Goal: Task Accomplishment & Management: Use online tool/utility

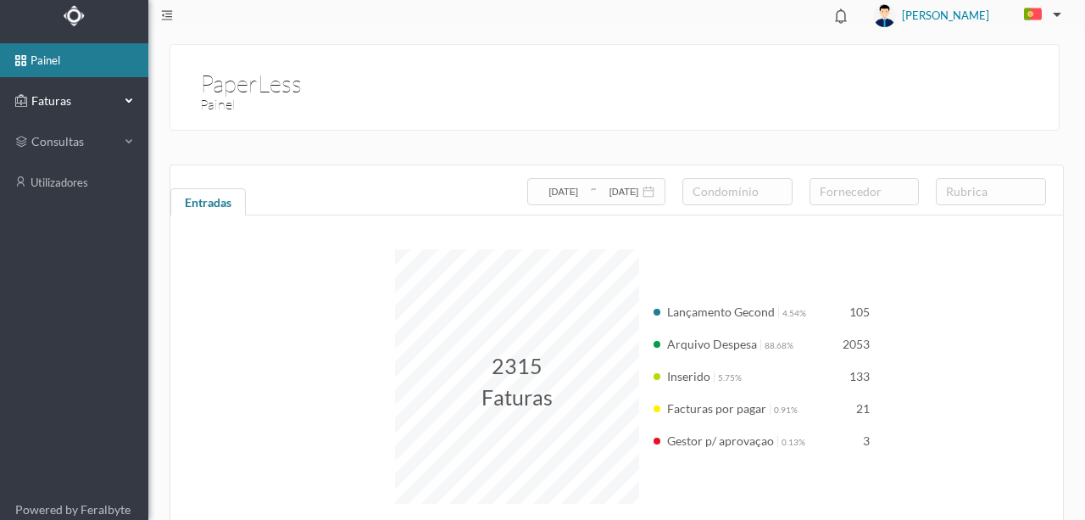
click at [61, 104] on span "Faturas" at bounding box center [73, 100] width 93 height 17
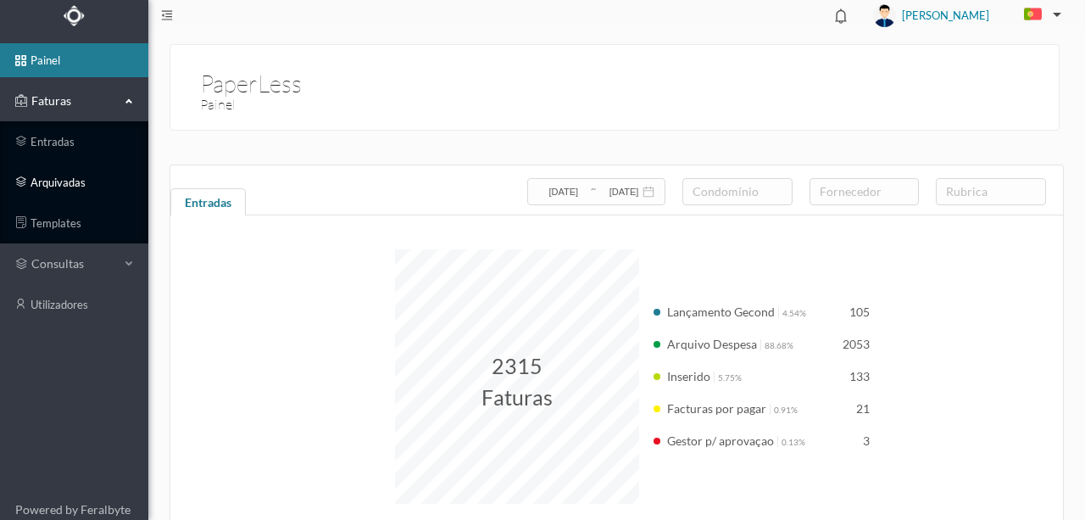
click at [63, 185] on link "arquivadas" at bounding box center [74, 182] width 148 height 34
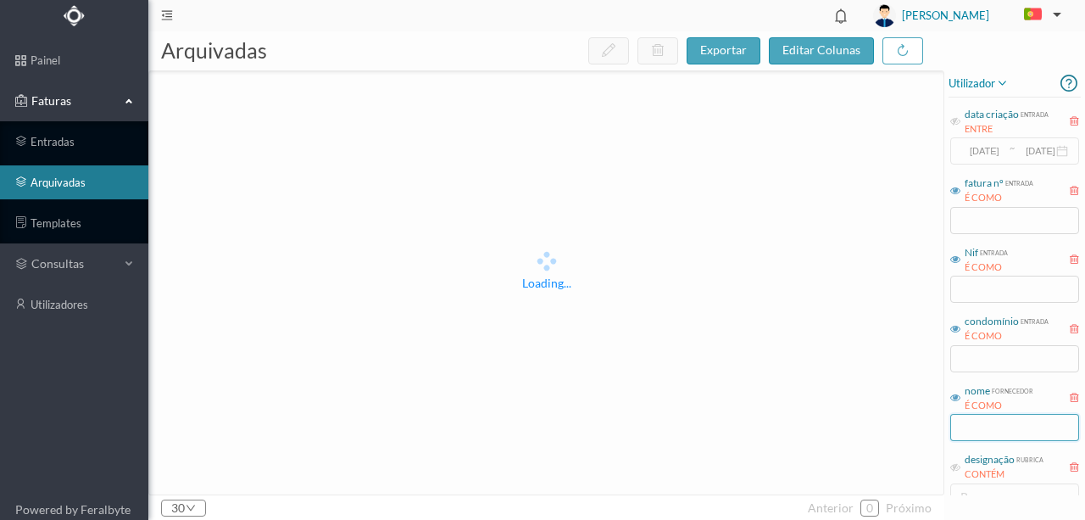
click at [990, 425] on input "text" at bounding box center [1014, 427] width 129 height 27
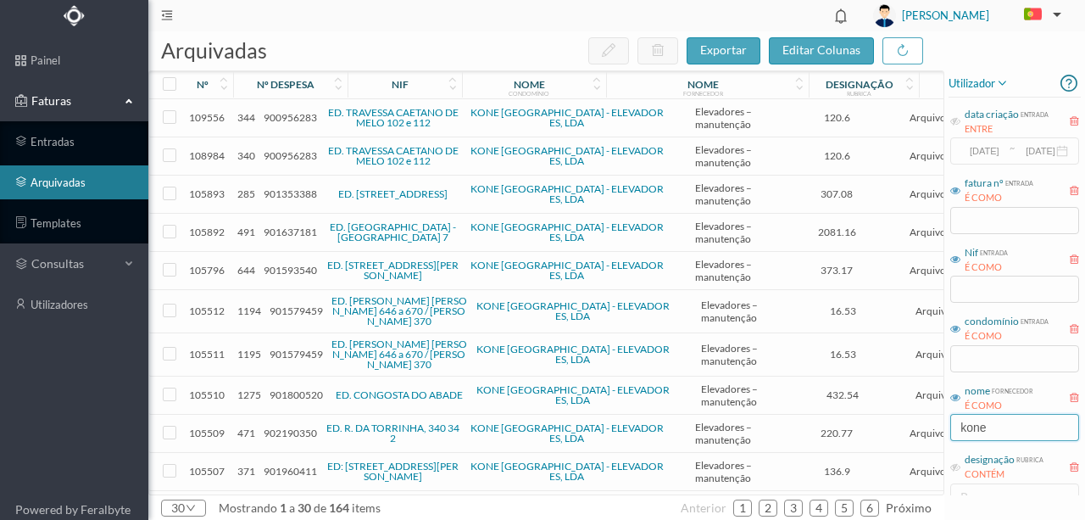
type input "kone"
click at [293, 119] on span "900956283" at bounding box center [290, 117] width 53 height 13
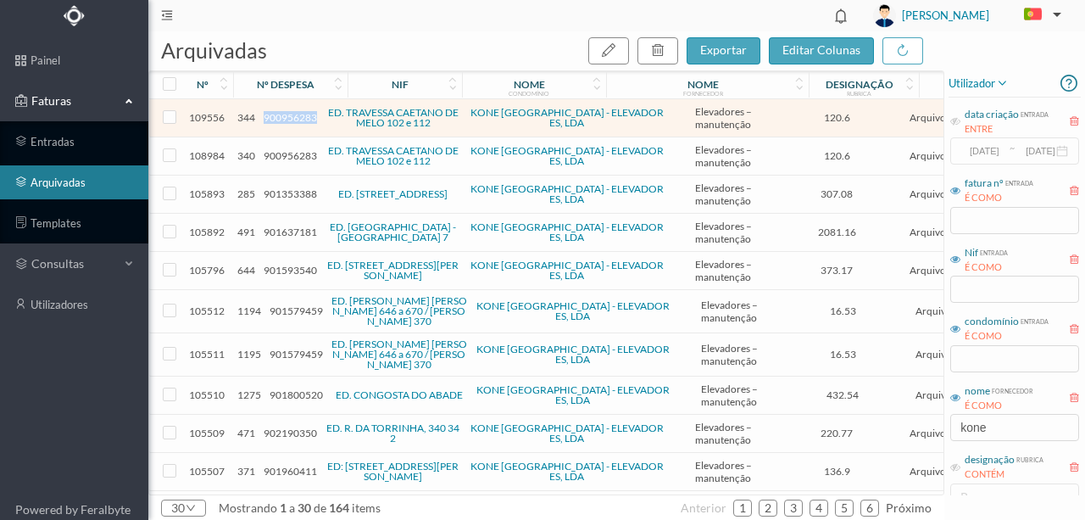
click at [293, 119] on span "900956283" at bounding box center [290, 117] width 53 height 13
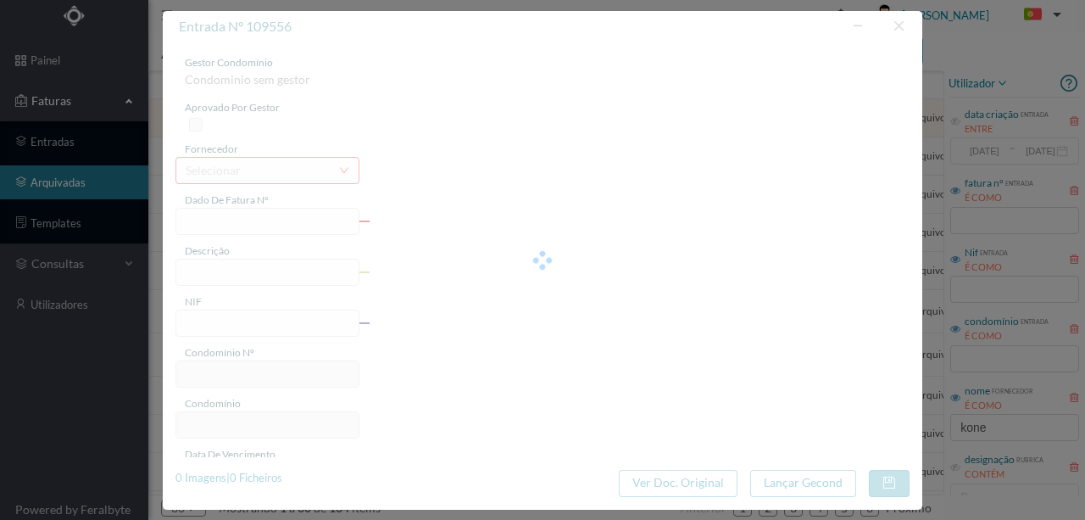
type input "0971801205"
type input "Manutenção elevadores - Abril 2025"
type input "900956283"
type input "[DATE]"
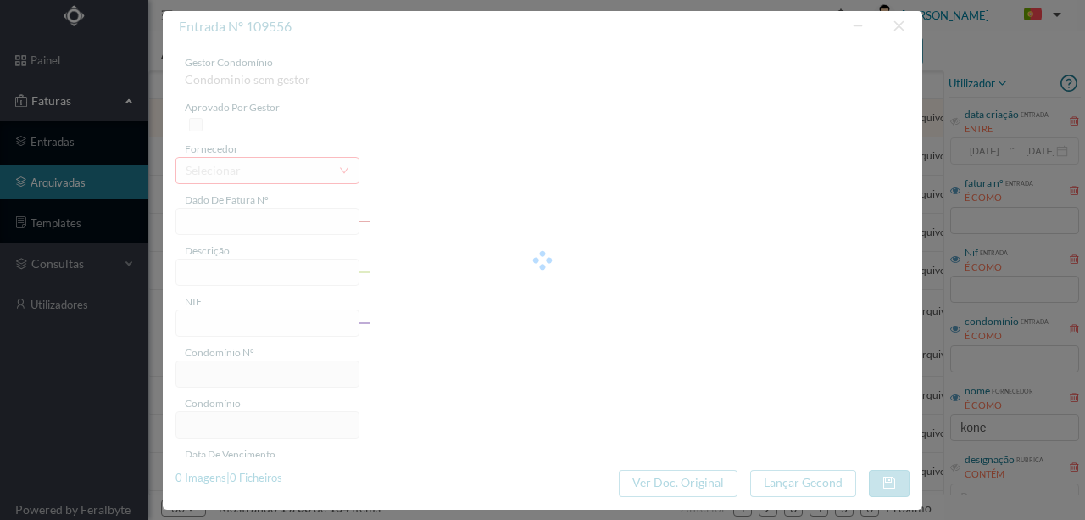
type input "[DATE]"
type input "120.60"
type input "724"
type input "ED. TRAVESSA CAETANO DE MELO 102 e 112"
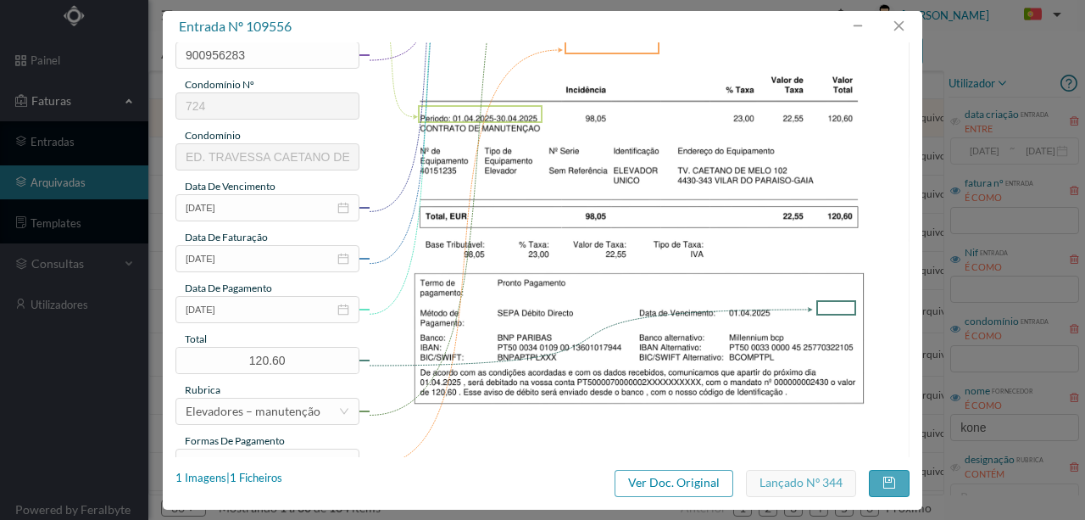
scroll to position [282, 0]
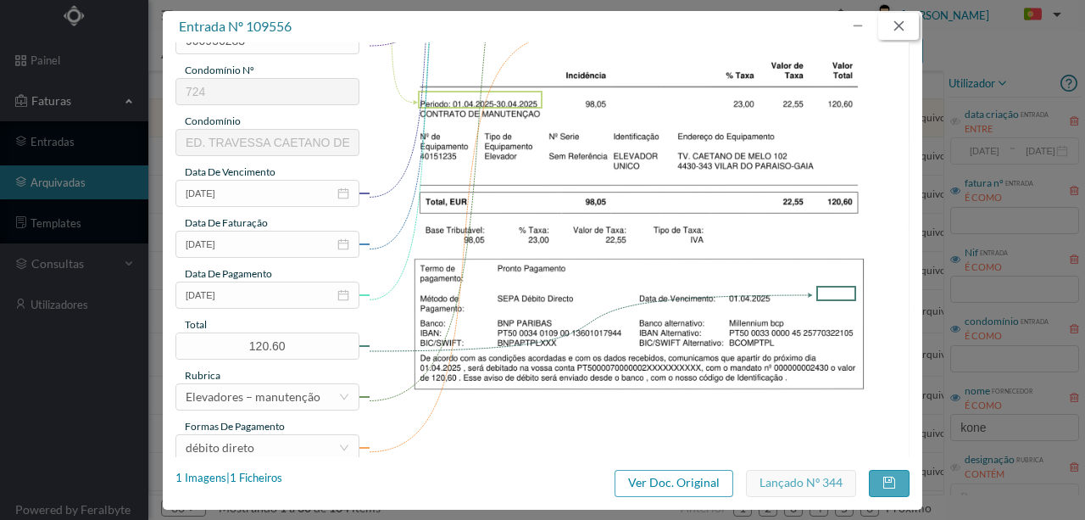
click at [897, 20] on button "button" at bounding box center [898, 26] width 41 height 27
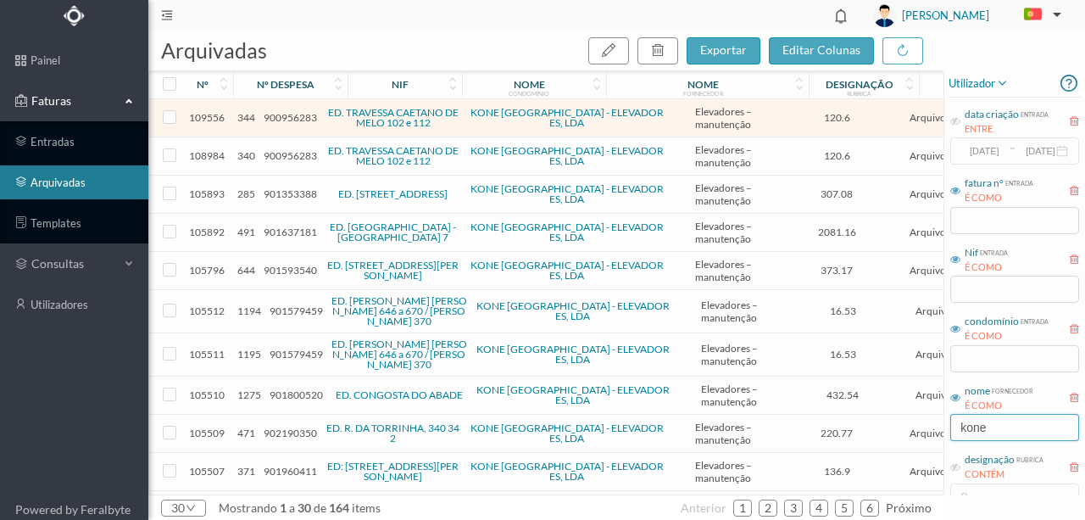
drag, startPoint x: 994, startPoint y: 426, endPoint x: 896, endPoint y: 419, distance: 97.7
click at [895, 427] on div "arquivadas exportar editar colunas nº nº despesa nif nome condomínio nome forne…" at bounding box center [616, 275] width 937 height 488
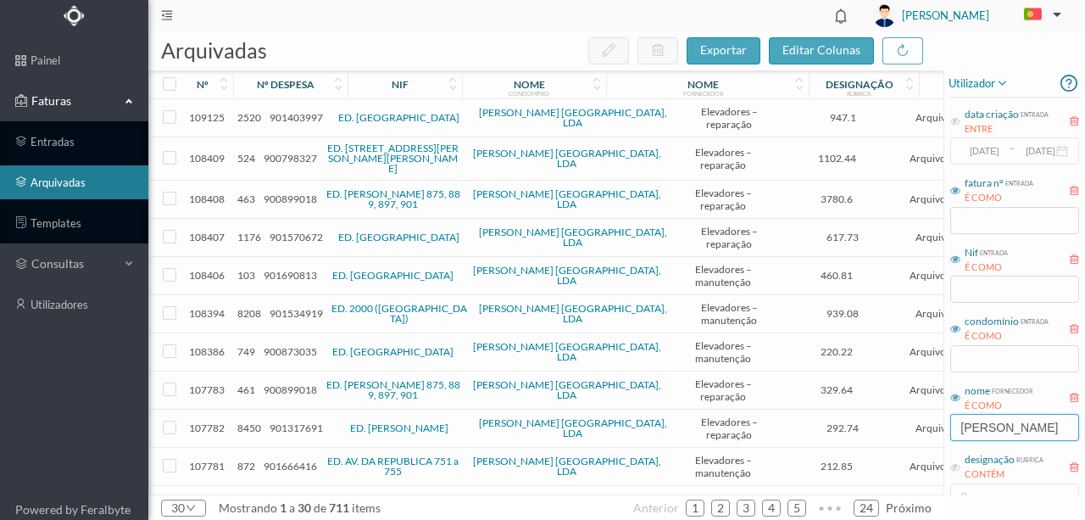
type input "[PERSON_NAME]"
click at [287, 120] on span "901403997" at bounding box center [296, 117] width 53 height 13
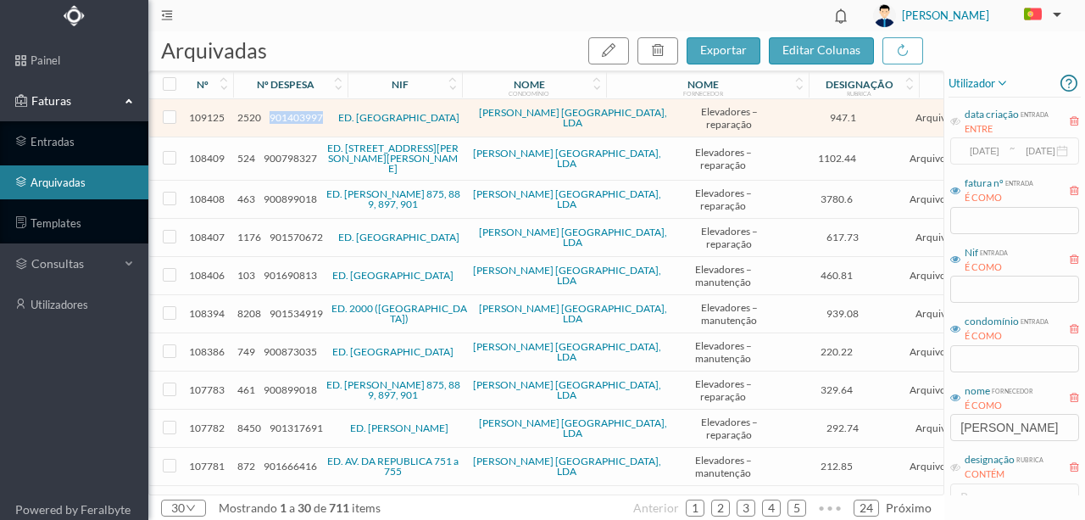
click at [287, 120] on span "901403997" at bounding box center [296, 117] width 53 height 13
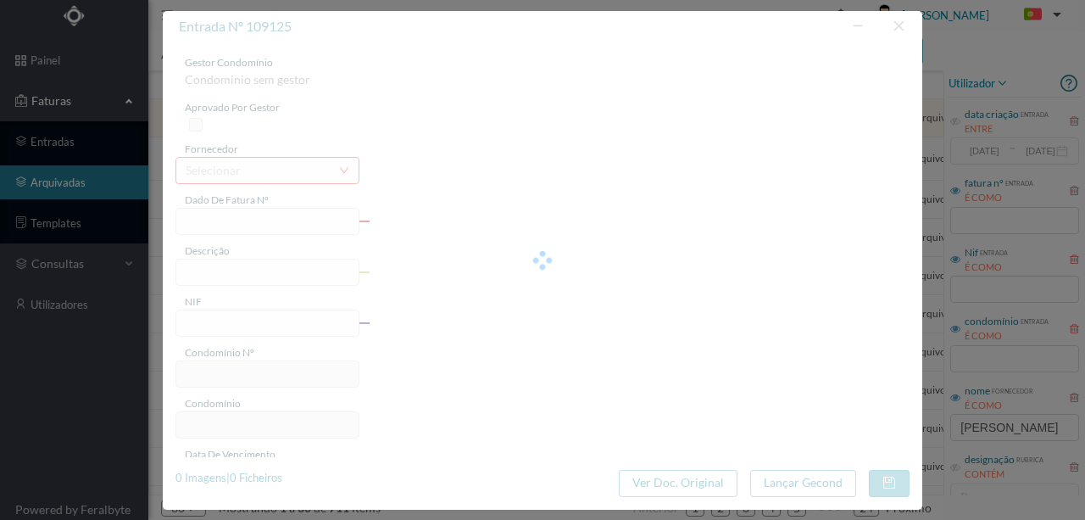
type input "FR 2406/003094"
type input "70% REPARAÇÃO ELEVADOR"
type input "901403997"
type input "[DATE]"
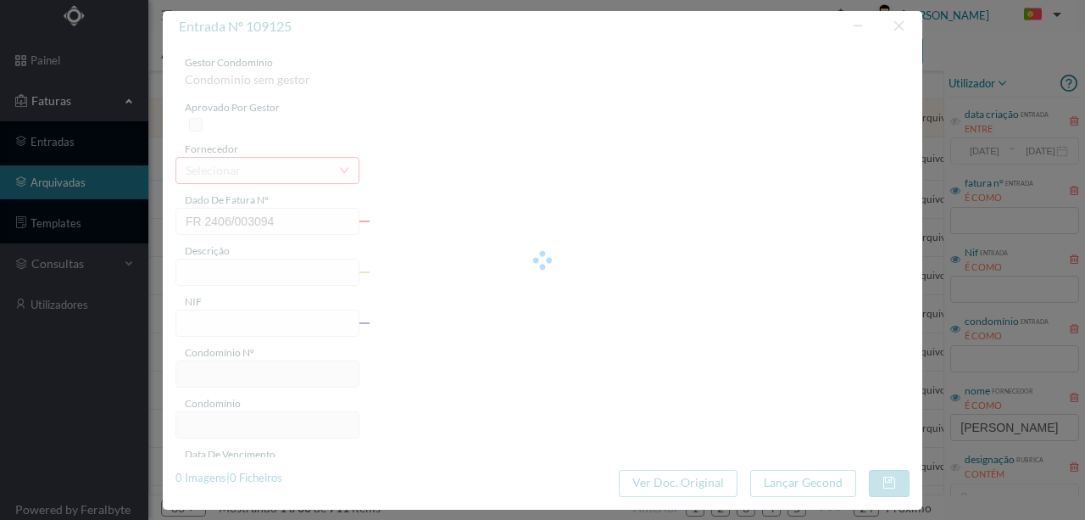
type input "947.10"
type input "310"
type input "ED. [GEOGRAPHIC_DATA]"
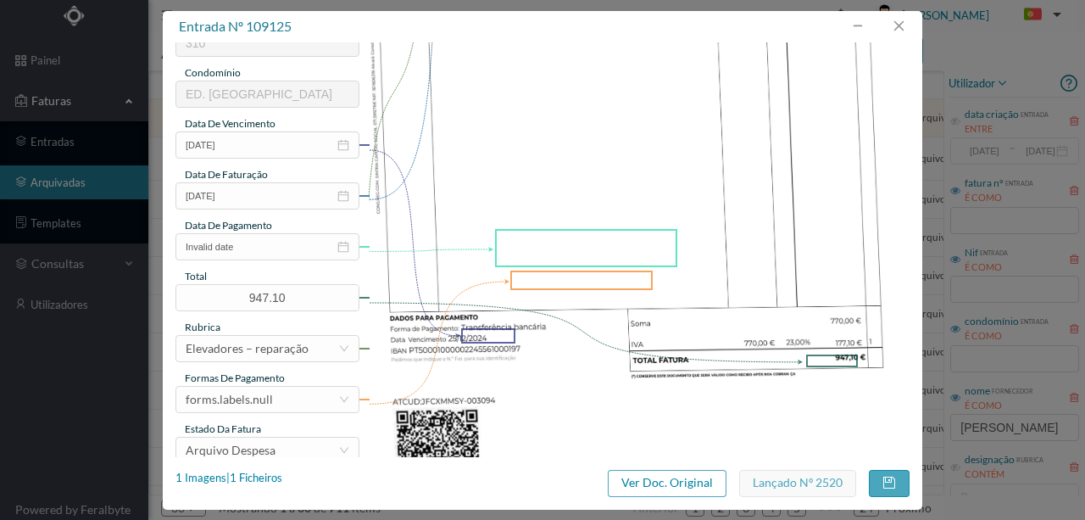
scroll to position [395, 0]
